Goal: Information Seeking & Learning: Learn about a topic

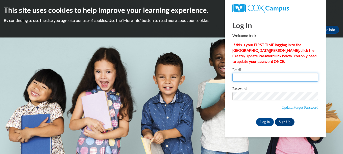
click at [263, 76] on input "Email" at bounding box center [275, 77] width 86 height 9
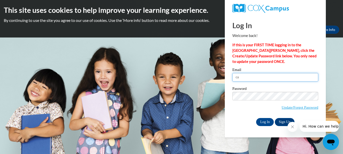
type input "[EMAIL_ADDRESS][DOMAIN_NAME]"
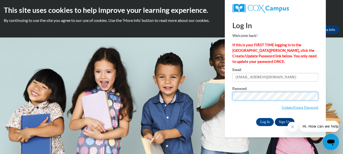
click at [256, 118] on input "Log In" at bounding box center [265, 122] width 18 height 8
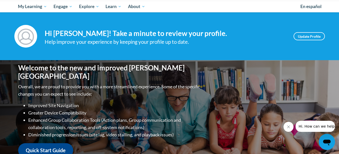
scroll to position [55, 0]
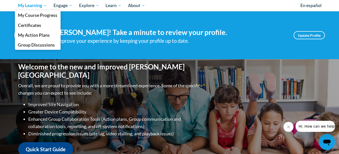
click at [35, 6] on span "My Learning" at bounding box center [32, 6] width 29 height 6
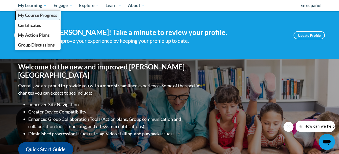
click at [38, 17] on span "My Course Progress" at bounding box center [37, 15] width 39 height 5
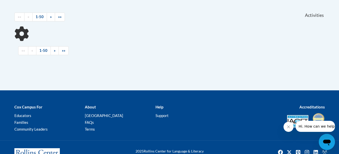
scroll to position [106, 0]
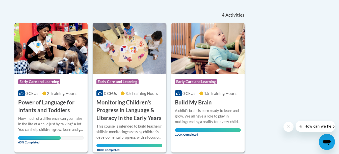
click at [50, 70] on img at bounding box center [50, 48] width 73 height 51
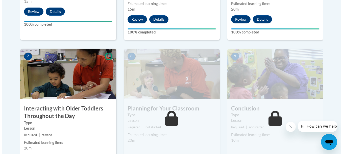
scroll to position [399, 0]
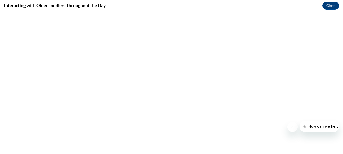
click at [292, 128] on icon "Close message from company" at bounding box center [292, 127] width 4 height 4
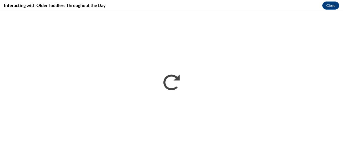
scroll to position [0, 0]
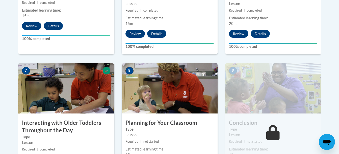
scroll to position [385, 0]
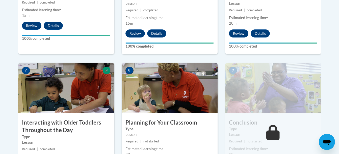
click at [272, 119] on h3 "Conclusion" at bounding box center [273, 123] width 96 height 8
click at [164, 119] on h3 "Planning for Your Classroom" at bounding box center [170, 123] width 96 height 8
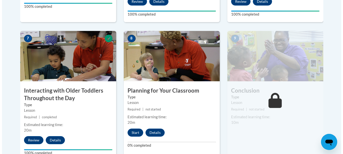
scroll to position [417, 0]
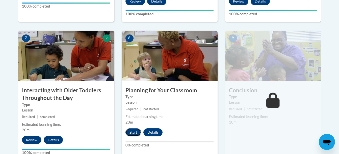
click at [134, 129] on button "Start" at bounding box center [133, 133] width 16 height 8
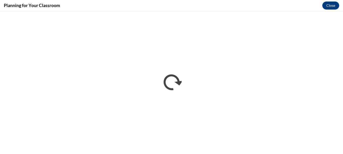
scroll to position [0, 0]
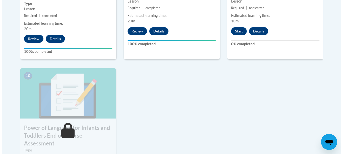
scroll to position [519, 0]
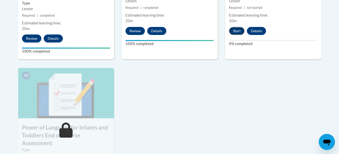
click at [238, 27] on button "Start" at bounding box center [237, 31] width 16 height 8
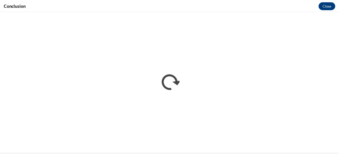
scroll to position [0, 0]
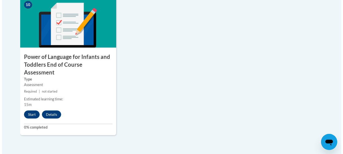
scroll to position [587, 0]
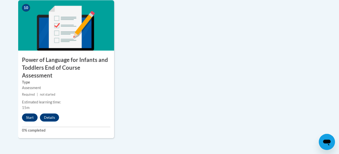
drag, startPoint x: 29, startPoint y: 102, endPoint x: 149, endPoint y: 94, distance: 121.1
click at [28, 114] on button "Start" at bounding box center [30, 118] width 16 height 8
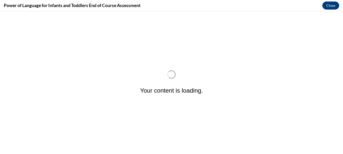
scroll to position [0, 0]
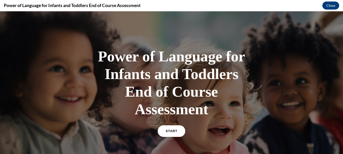
click at [162, 127] on link "START" at bounding box center [171, 132] width 28 height 12
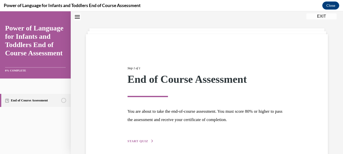
scroll to position [36, 0]
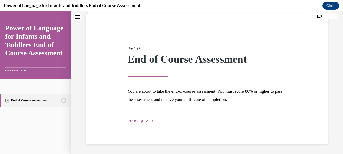
click at [140, 120] on span "START QUIZ" at bounding box center [137, 122] width 21 height 4
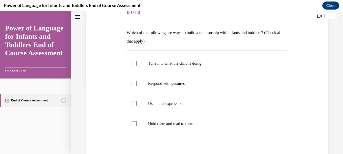
scroll to position [68, 0]
click at [151, 64] on p "Tune into what the child is doing" at bounding box center [211, 63] width 126 height 5
click at [137, 64] on input "Tune into what the child is doing" at bounding box center [133, 63] width 5 height 5
checkbox input "true"
click at [154, 76] on label "Respond with gestures" at bounding box center [206, 83] width 160 height 20
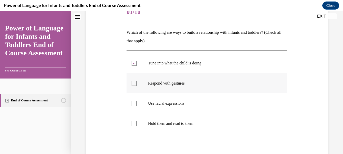
click at [137, 81] on input "Respond with gestures" at bounding box center [133, 83] width 5 height 5
checkbox input "true"
click at [162, 104] on p "Use facial expressions" at bounding box center [211, 103] width 126 height 5
click at [137, 104] on input "Use facial expressions" at bounding box center [133, 103] width 5 height 5
checkbox input "true"
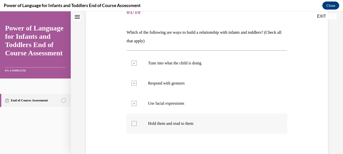
click at [167, 119] on label "Hold them and read to them" at bounding box center [206, 124] width 160 height 20
click at [137, 121] on input "Hold them and read to them" at bounding box center [133, 123] width 5 height 5
checkbox input "true"
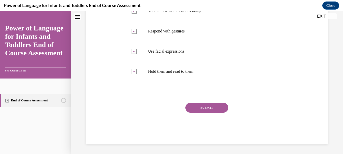
click at [213, 111] on button "SUBMIT" at bounding box center [206, 108] width 43 height 10
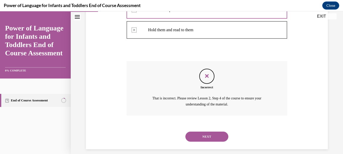
scroll to position [167, 0]
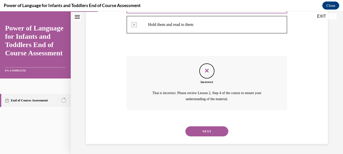
click at [208, 129] on button "NEXT" at bounding box center [206, 132] width 43 height 10
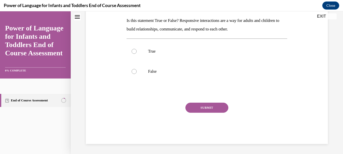
scroll to position [0, 0]
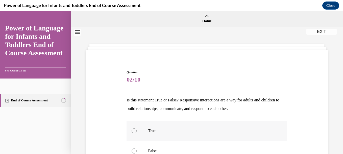
drag, startPoint x: 208, startPoint y: 129, endPoint x: 209, endPoint y: 132, distance: 2.6
drag, startPoint x: 209, startPoint y: 132, endPoint x: 184, endPoint y: 85, distance: 53.5
click at [184, 85] on div "Question 02/10 Is this statement True or False? Responsive interactions are a w…" at bounding box center [206, 147] width 160 height 154
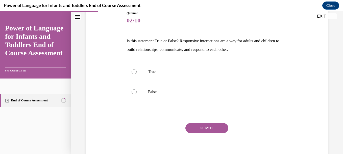
scroll to position [60, 0]
click at [142, 72] on label "True" at bounding box center [206, 72] width 160 height 20
click at [137, 72] on input "True" at bounding box center [133, 71] width 5 height 5
radio input "true"
click at [215, 129] on button "SUBMIT" at bounding box center [206, 128] width 43 height 10
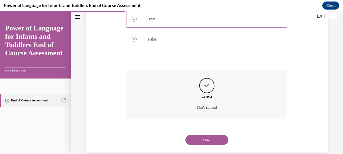
scroll to position [121, 0]
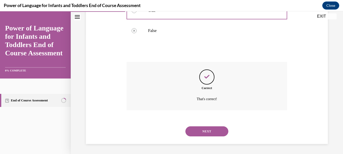
click at [215, 129] on button "NEXT" at bounding box center [206, 132] width 43 height 10
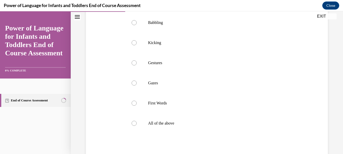
scroll to position [124, 0]
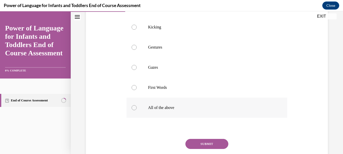
click at [158, 103] on label "All of the above" at bounding box center [206, 108] width 160 height 20
click at [137, 105] on input "All of the above" at bounding box center [133, 107] width 5 height 5
radio input "true"
click at [200, 145] on button "SUBMIT" at bounding box center [206, 144] width 43 height 10
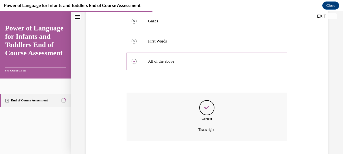
scroll to position [201, 0]
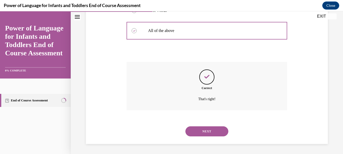
click at [208, 131] on button "NEXT" at bounding box center [206, 132] width 43 height 10
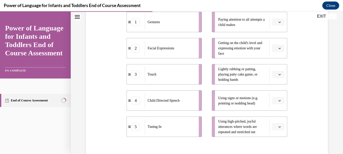
scroll to position [110, 0]
click at [278, 23] on icon "button" at bounding box center [279, 23] width 3 height 3
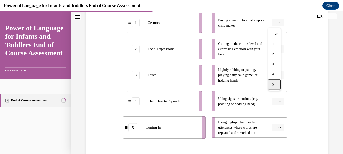
click at [275, 83] on div "5" at bounding box center [274, 84] width 13 height 10
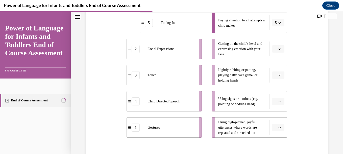
click at [275, 50] on span "Please select an option" at bounding box center [276, 49] width 2 height 5
click at [274, 81] on div "2" at bounding box center [274, 80] width 13 height 10
click at [274, 81] on li "Lightly rubbing or patting, playing patty cake game, or holding hands" at bounding box center [249, 75] width 75 height 20
click at [278, 76] on span "button" at bounding box center [280, 76] width 4 height 4
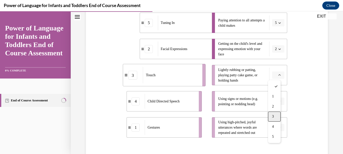
click at [273, 113] on div "3" at bounding box center [274, 117] width 13 height 10
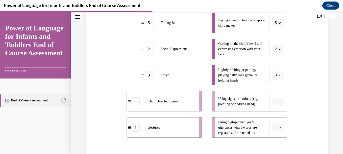
click at [275, 102] on span "Please select an option" at bounding box center [276, 101] width 2 height 5
click at [274, 51] on div "1" at bounding box center [274, 50] width 13 height 10
click at [278, 129] on button "button" at bounding box center [278, 128] width 12 height 8
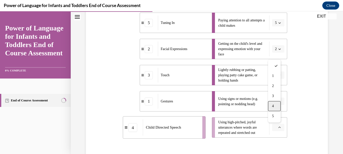
click at [274, 103] on div "4" at bounding box center [274, 106] width 13 height 10
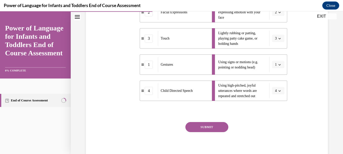
scroll to position [166, 0]
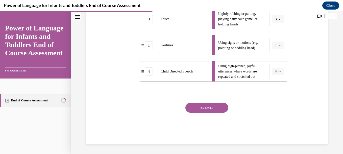
click at [209, 107] on button "SUBMIT" at bounding box center [206, 108] width 43 height 10
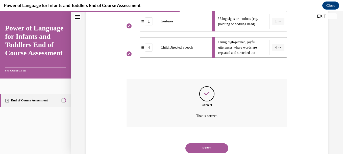
scroll to position [207, 0]
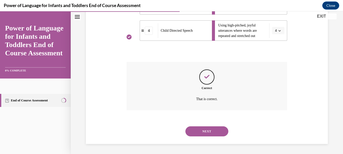
click at [206, 132] on button "NEXT" at bounding box center [206, 132] width 43 height 10
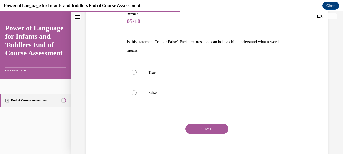
scroll to position [59, 0]
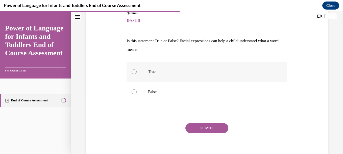
click at [156, 70] on p "True" at bounding box center [211, 71] width 126 height 5
click at [137, 70] on input "True" at bounding box center [133, 71] width 5 height 5
radio input "true"
click at [195, 127] on button "SUBMIT" at bounding box center [206, 128] width 43 height 10
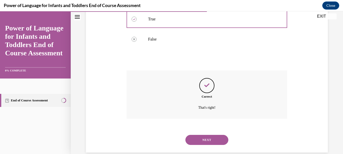
scroll to position [121, 0]
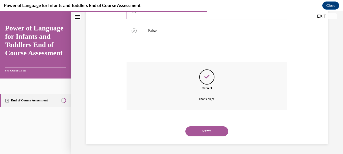
click at [196, 127] on button "NEXT" at bounding box center [206, 132] width 43 height 10
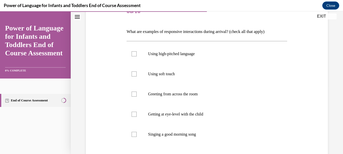
scroll to position [70, 0]
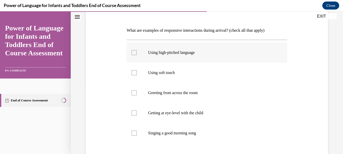
click at [149, 59] on label "Using high-pitched language" at bounding box center [206, 53] width 160 height 20
click at [137, 55] on input "Using high-pitched language" at bounding box center [133, 52] width 5 height 5
checkbox input "true"
click at [158, 75] on p "Using soft touch" at bounding box center [211, 72] width 126 height 5
click at [137, 75] on input "Using soft touch" at bounding box center [133, 72] width 5 height 5
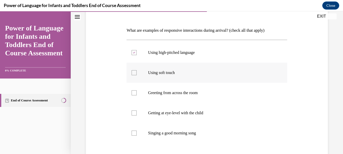
checkbox input "true"
click at [187, 94] on p "Greeting from across the room" at bounding box center [211, 93] width 126 height 5
click at [137, 94] on input "Greeting from across the room" at bounding box center [133, 93] width 5 height 5
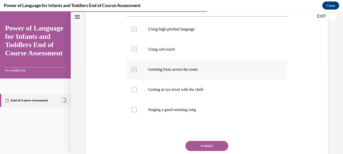
scroll to position [94, 0]
click at [180, 70] on p "Greeting from across the room" at bounding box center [211, 69] width 126 height 5
click at [137, 70] on input "Greeting from across the room" at bounding box center [133, 69] width 5 height 5
checkbox input "false"
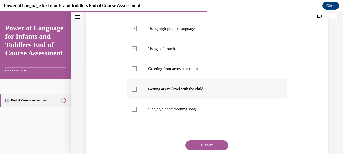
click at [182, 90] on p "Getting at eye-level with the child" at bounding box center [211, 89] width 126 height 5
click at [137, 90] on input "Getting at eye-level with the child" at bounding box center [133, 89] width 5 height 5
checkbox input "true"
click at [186, 110] on p "Singing a good morning song" at bounding box center [211, 109] width 126 height 5
click at [137, 110] on input "Singing a good morning song" at bounding box center [133, 109] width 5 height 5
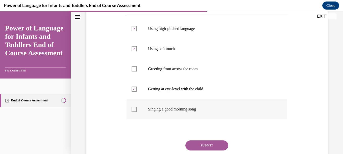
checkbox input "true"
click at [204, 146] on button "SUBMIT" at bounding box center [206, 146] width 43 height 10
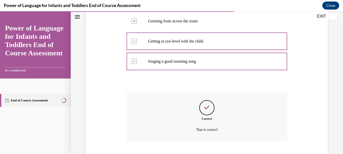
scroll to position [173, 0]
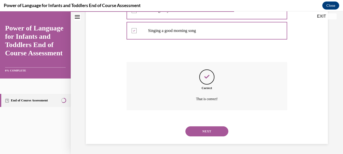
click at [204, 146] on div "Question 06/10 What are examples of responsive interactions during arrival? (ch…" at bounding box center [207, 5] width 272 height 300
click at [205, 129] on button "NEXT" at bounding box center [206, 132] width 43 height 10
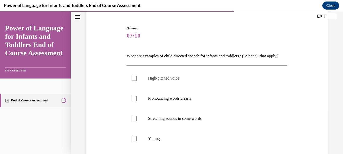
scroll to position [45, 0]
click at [119, 112] on div "Question 07/10 What are examples of child directed speech for infants and toddl…" at bounding box center [207, 110] width 244 height 201
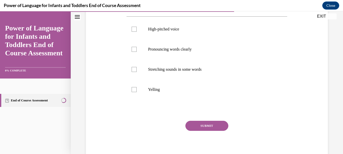
scroll to position [94, 0]
click at [150, 32] on p "High-pitched voice" at bounding box center [211, 28] width 126 height 5
click at [137, 32] on input "High-pitched voice" at bounding box center [133, 28] width 5 height 5
checkbox input "true"
click at [163, 59] on label "Pronouncing words clearly" at bounding box center [206, 49] width 160 height 20
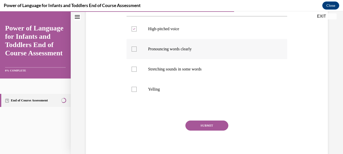
click at [137, 52] on input "Pronouncing words clearly" at bounding box center [133, 49] width 5 height 5
checkbox input "true"
click at [168, 75] on label "Stretching sounds in some words" at bounding box center [206, 69] width 160 height 20
click at [137, 72] on input "Stretching sounds in some words" at bounding box center [133, 69] width 5 height 5
checkbox input "true"
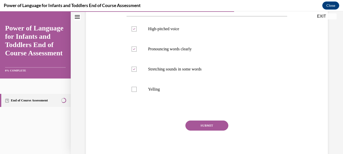
click at [195, 131] on button "SUBMIT" at bounding box center [206, 126] width 43 height 10
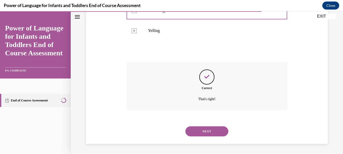
scroll to position [161, 0]
click at [195, 134] on button "NEXT" at bounding box center [206, 132] width 43 height 10
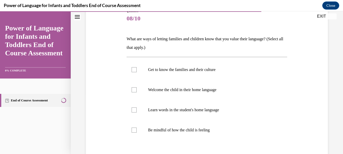
scroll to position [65, 0]
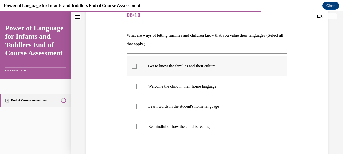
click at [161, 69] on label "Get to know the families and their culture" at bounding box center [206, 66] width 160 height 20
click at [137, 69] on input "Get to know the families and their culture" at bounding box center [133, 66] width 5 height 5
checkbox input "true"
click at [169, 90] on label "Welcome the child in their home language" at bounding box center [206, 86] width 160 height 20
click at [137, 89] on input "Welcome the child in their home language" at bounding box center [133, 86] width 5 height 5
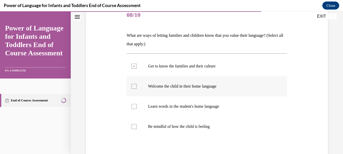
checkbox input "true"
click at [174, 106] on p "Learn words in the student's home language" at bounding box center [211, 106] width 126 height 5
click at [137, 106] on input "Learn words in the student's home language" at bounding box center [133, 106] width 5 height 5
checkbox input "true"
click at [177, 127] on p "Be mindful of how the child is feeling" at bounding box center [211, 126] width 126 height 5
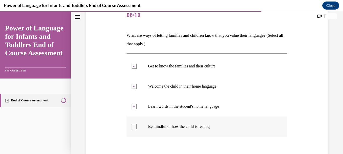
click at [137, 127] on input "Be mindful of how the child is feeling" at bounding box center [133, 126] width 5 height 5
checkbox input "true"
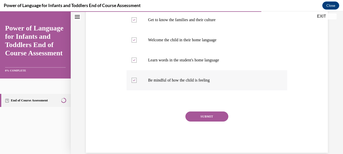
scroll to position [120, 0]
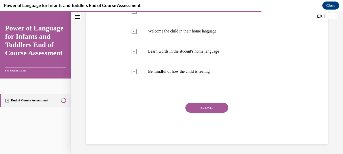
click at [205, 106] on button "SUBMIT" at bounding box center [206, 108] width 43 height 10
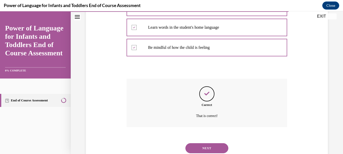
scroll to position [161, 0]
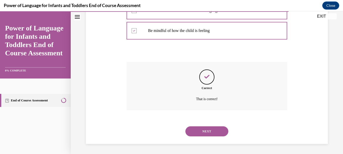
click at [207, 128] on button "NEXT" at bounding box center [206, 132] width 43 height 10
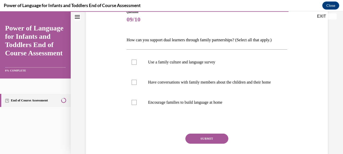
scroll to position [61, 0]
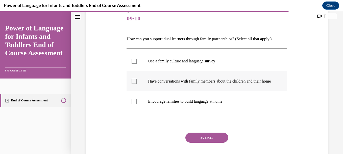
click at [180, 84] on p "Have conversations with family members about the children and their home" at bounding box center [211, 81] width 126 height 5
click at [137, 84] on input "Have conversations with family members about the children and their home" at bounding box center [133, 81] width 5 height 5
checkbox input "true"
click at [179, 104] on p "Encourage families to build language at home" at bounding box center [211, 101] width 126 height 5
click at [137, 104] on input "Encourage families to build language at home" at bounding box center [133, 101] width 5 height 5
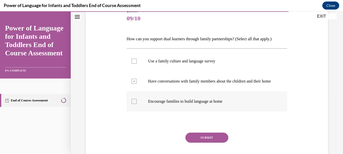
checkbox input "true"
click at [181, 67] on label "Use a family culture and language survey" at bounding box center [206, 61] width 160 height 20
click at [137, 64] on input "Use a family culture and language survey" at bounding box center [133, 61] width 5 height 5
checkbox input "true"
click at [197, 139] on button "SUBMIT" at bounding box center [206, 138] width 43 height 10
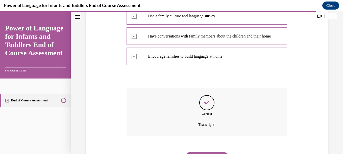
scroll to position [137, 0]
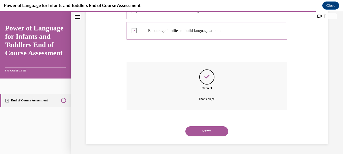
click at [200, 130] on button "NEXT" at bounding box center [206, 132] width 43 height 10
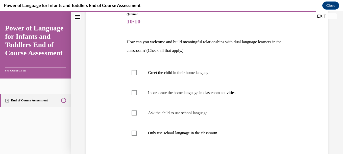
scroll to position [59, 0]
click at [161, 71] on p "Greet the child in their home language" at bounding box center [211, 72] width 126 height 5
click at [137, 71] on input "Greet the child in their home language" at bounding box center [133, 72] width 5 height 5
checkbox input "true"
click at [173, 94] on p "Incorporate the home language in classroom activities" at bounding box center [211, 92] width 126 height 5
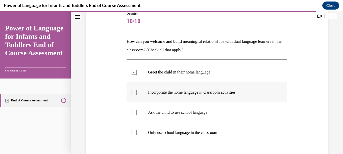
click at [137, 94] on input "Incorporate the home language in classroom activities" at bounding box center [133, 92] width 5 height 5
checkbox input "true"
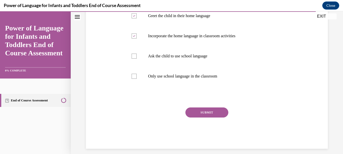
scroll to position [116, 0]
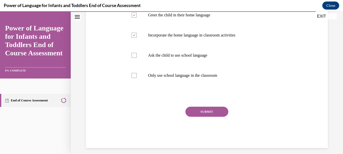
click at [206, 112] on button "SUBMIT" at bounding box center [206, 112] width 43 height 10
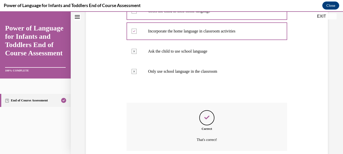
scroll to position [161, 0]
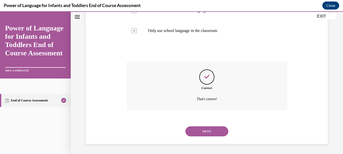
click at [210, 137] on div "NEXT" at bounding box center [206, 132] width 160 height 20
click at [209, 126] on div "NEXT" at bounding box center [206, 132] width 160 height 20
click at [210, 128] on button "NEXT" at bounding box center [206, 132] width 43 height 10
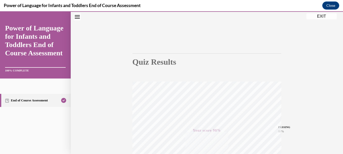
scroll to position [0, 0]
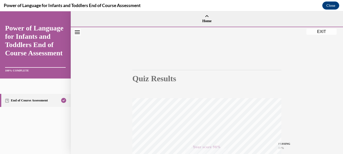
click at [321, 32] on button "EXIT" at bounding box center [321, 32] width 30 height 6
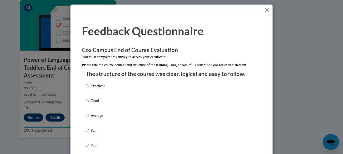
click at [91, 89] on p "Excellent" at bounding box center [98, 86] width 14 height 6
click at [89, 89] on input "Excellent" at bounding box center [87, 86] width 3 height 6
radio input "true"
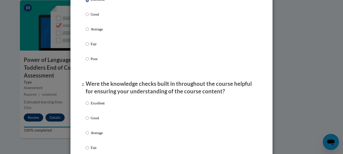
scroll to position [87, 0]
click at [93, 106] on p "Excellent" at bounding box center [98, 103] width 14 height 6
click at [89, 106] on input "Excellent" at bounding box center [87, 103] width 3 height 6
radio input "true"
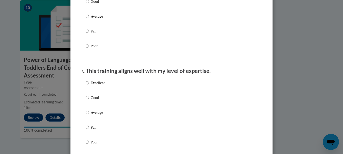
scroll to position [204, 0]
click at [94, 91] on label "Excellent" at bounding box center [95, 87] width 19 height 14
click at [89, 86] on input "Excellent" at bounding box center [87, 83] width 3 height 6
radio input "true"
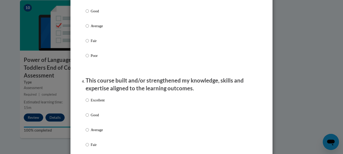
scroll to position [291, 0]
click at [97, 102] on p "Excellent" at bounding box center [98, 100] width 14 height 6
click at [89, 102] on input "Excellent" at bounding box center [87, 100] width 3 height 6
radio input "true"
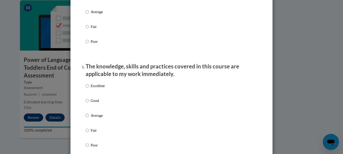
scroll to position [409, 0]
click at [95, 89] on p "Excellent" at bounding box center [98, 86] width 14 height 6
click at [89, 89] on input "Excellent" at bounding box center [87, 86] width 3 height 6
radio input "true"
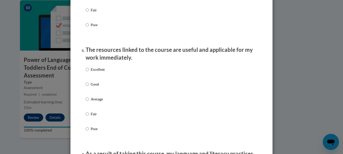
scroll to position [529, 0]
click at [98, 71] on p "Excellent" at bounding box center [98, 70] width 14 height 6
click at [89, 71] on input "Excellent" at bounding box center [87, 70] width 3 height 6
radio input "true"
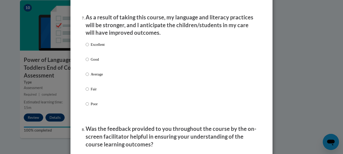
scroll to position [666, 0]
click at [95, 47] on p "Excellent" at bounding box center [98, 45] width 14 height 6
click at [89, 47] on input "Excellent" at bounding box center [87, 45] width 3 height 6
radio input "true"
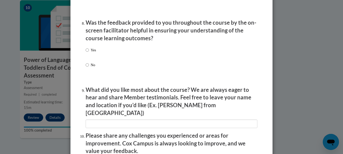
scroll to position [772, 0]
click at [86, 53] on input "Yes" at bounding box center [87, 51] width 3 height 6
radio input "true"
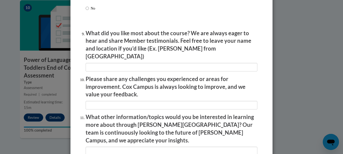
scroll to position [830, 0]
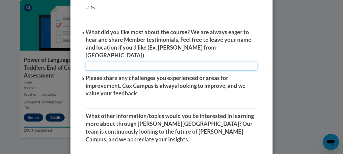
click at [95, 64] on input "textbox" at bounding box center [172, 66] width 172 height 9
type input "i"
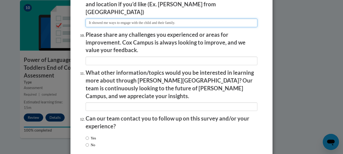
scroll to position [894, 0]
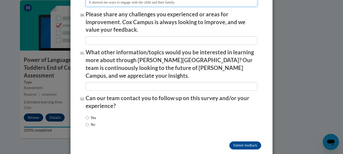
type input "It showed me ways to engage with the child and their family."
click at [86, 122] on input "No" at bounding box center [87, 125] width 3 height 6
radio input "true"
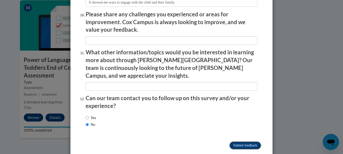
click at [235, 142] on input "Submit feedback" at bounding box center [245, 146] width 32 height 8
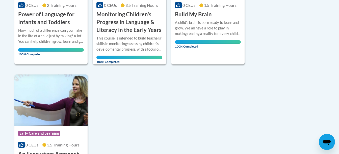
scroll to position [196, 0]
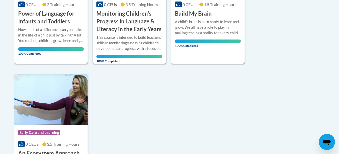
click at [44, 35] on div "How much of a difference can you make in the life of a child just by talking? A…" at bounding box center [51, 35] width 66 height 17
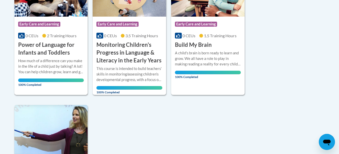
scroll to position [163, 0]
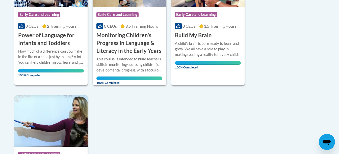
scroll to position [173, 0]
